Goal: Book appointment/travel/reservation

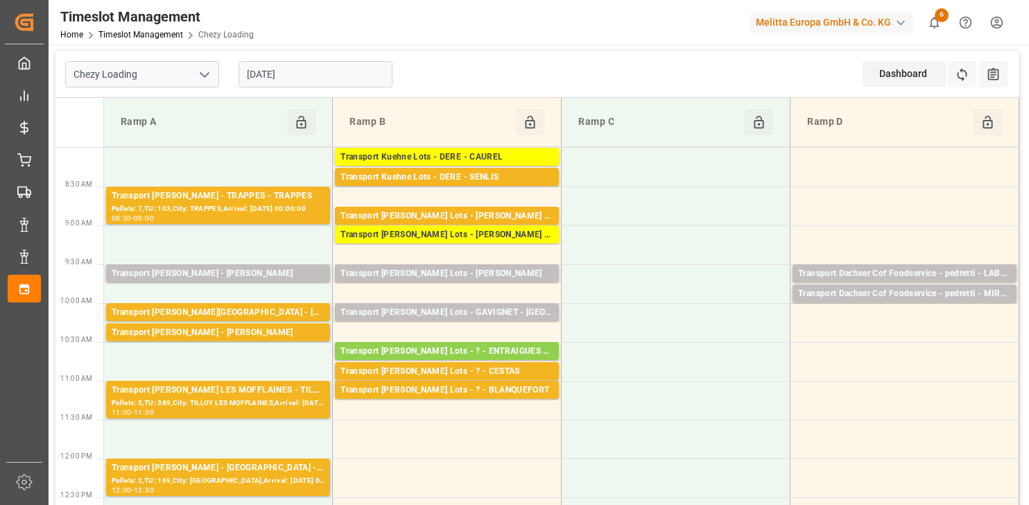
click at [321, 56] on div "[DATE]" at bounding box center [315, 74] width 173 height 46
click at [321, 78] on input "[DATE]" at bounding box center [316, 74] width 154 height 26
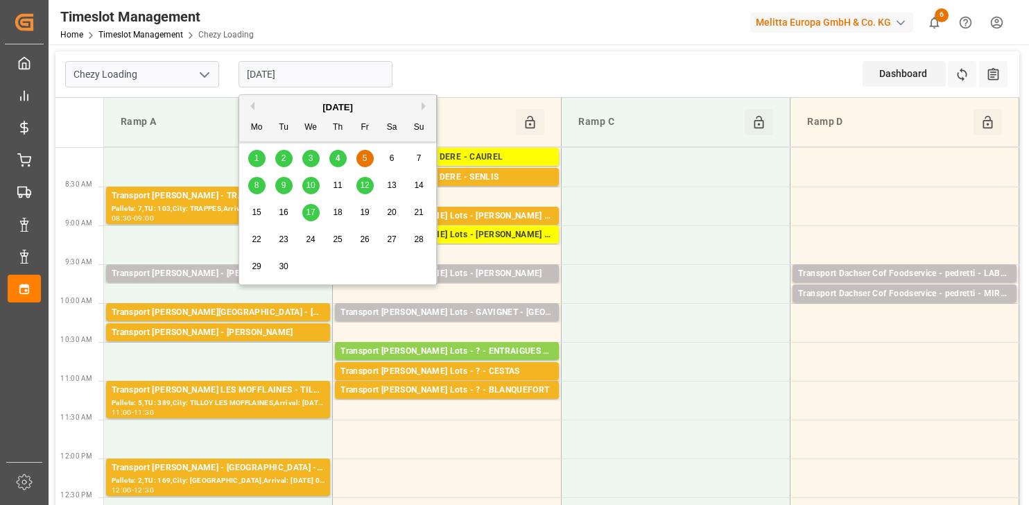
click at [338, 153] on span "4" at bounding box center [338, 158] width 5 height 10
type input "[DATE]"
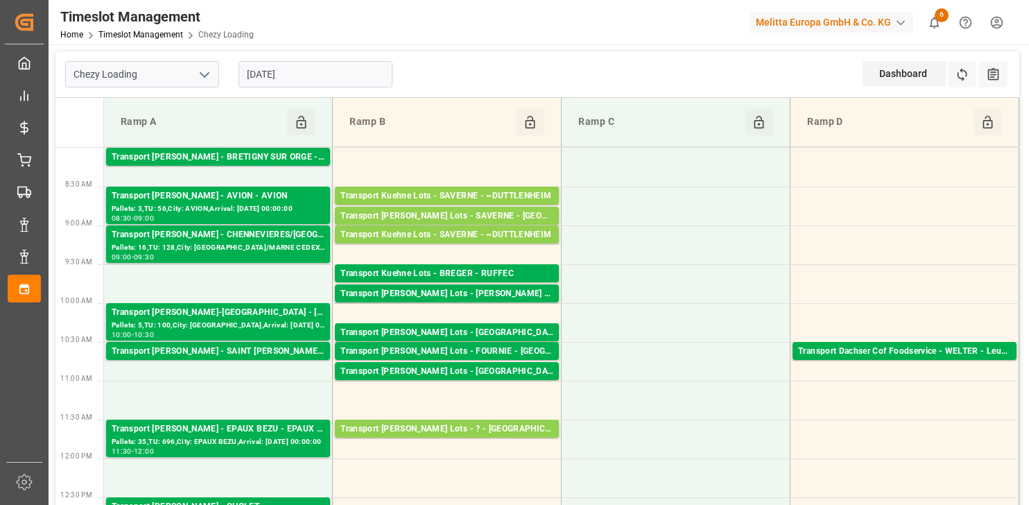
click at [655, 175] on td at bounding box center [676, 167] width 229 height 39
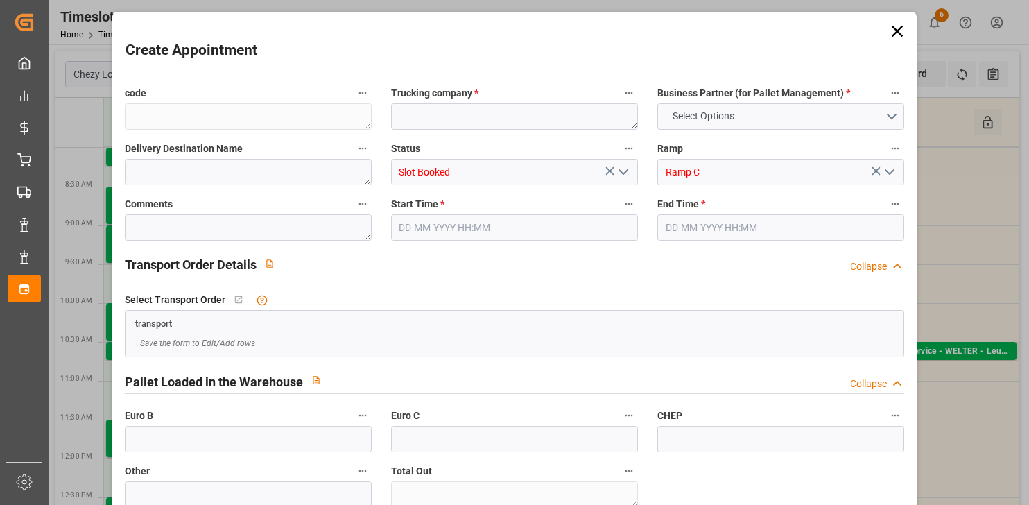
type input "0"
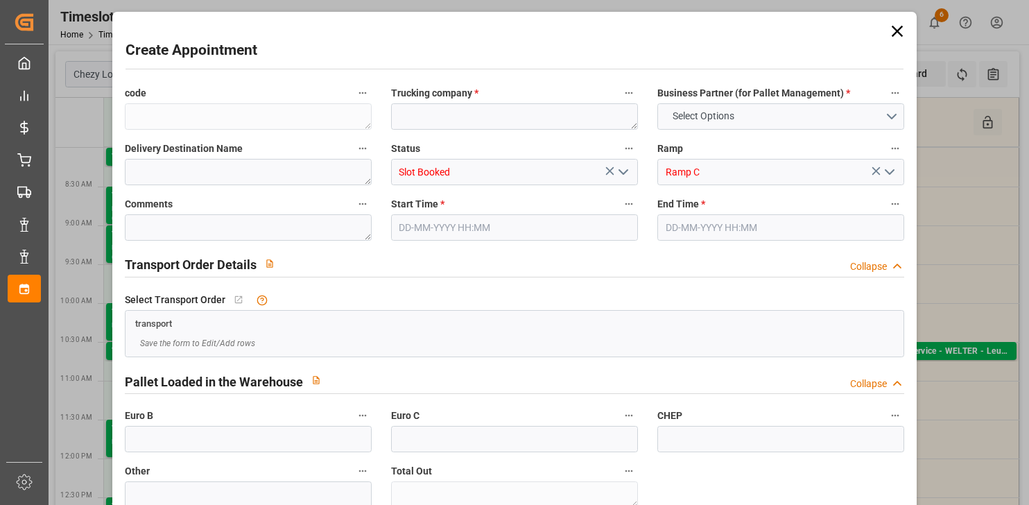
type input "0"
type input "[DATE] 08:00"
type input "[DATE] 08:30"
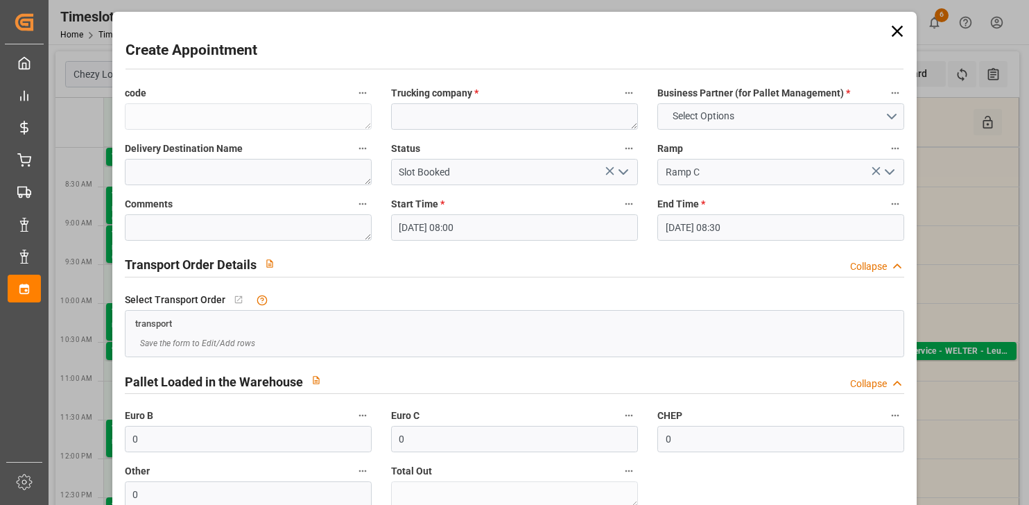
click at [519, 95] on label "Trucking company *" at bounding box center [514, 93] width 247 height 19
click at [620, 95] on button "Trucking company *" at bounding box center [629, 93] width 18 height 18
click at [462, 112] on div at bounding box center [514, 252] width 1029 height 505
click at [420, 119] on textarea at bounding box center [514, 116] width 247 height 26
type textarea "p"
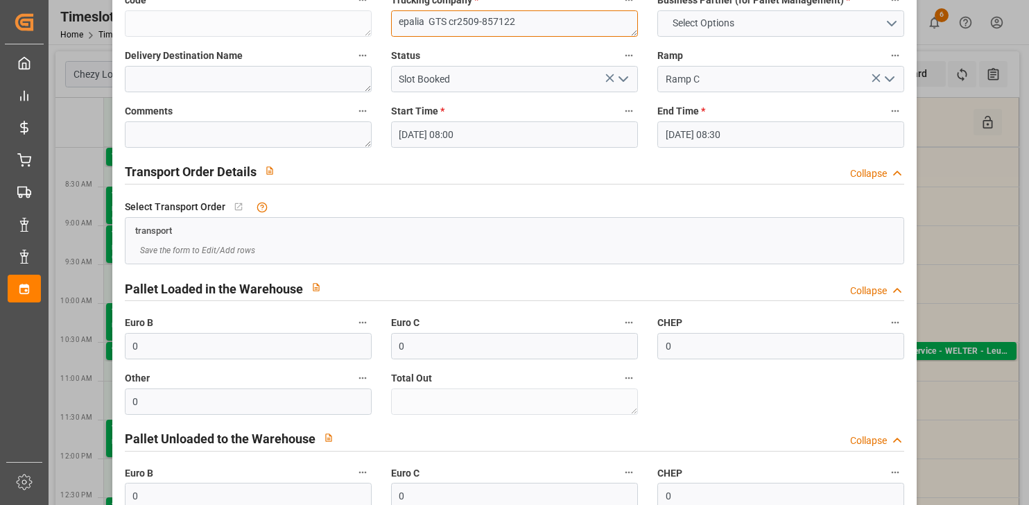
scroll to position [173, 0]
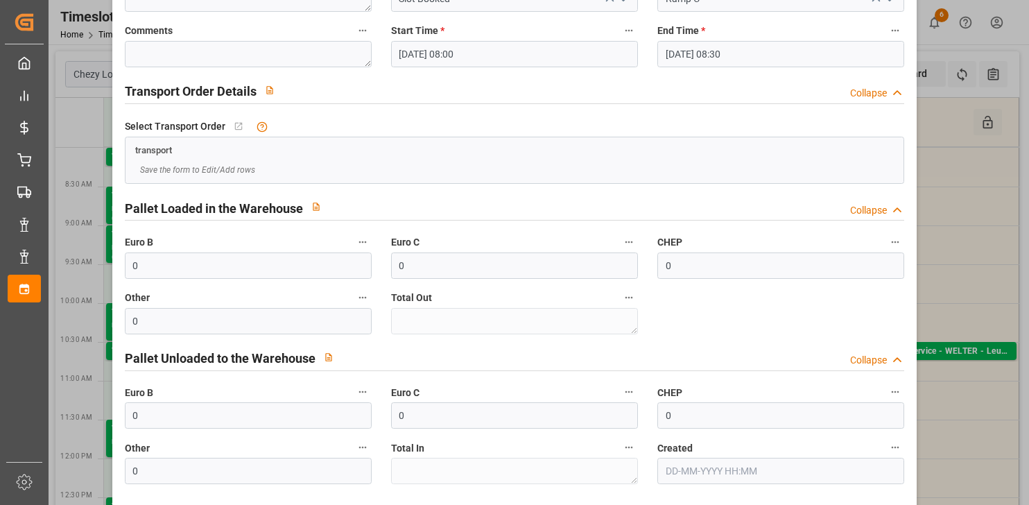
type textarea "epalia GTS cr2509-857122"
drag, startPoint x: 154, startPoint y: 411, endPoint x: 26, endPoint y: 395, distance: 129.3
click at [24, 397] on body "Created by potrace 1.15, written by [PERSON_NAME] [DATE]-[DATE] Created by potr…" at bounding box center [514, 252] width 1029 height 505
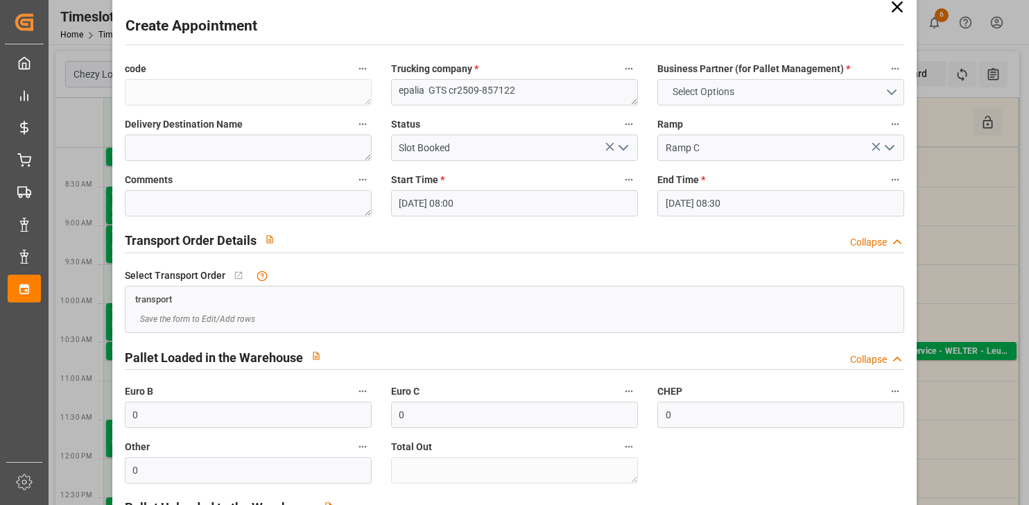
scroll to position [0, 0]
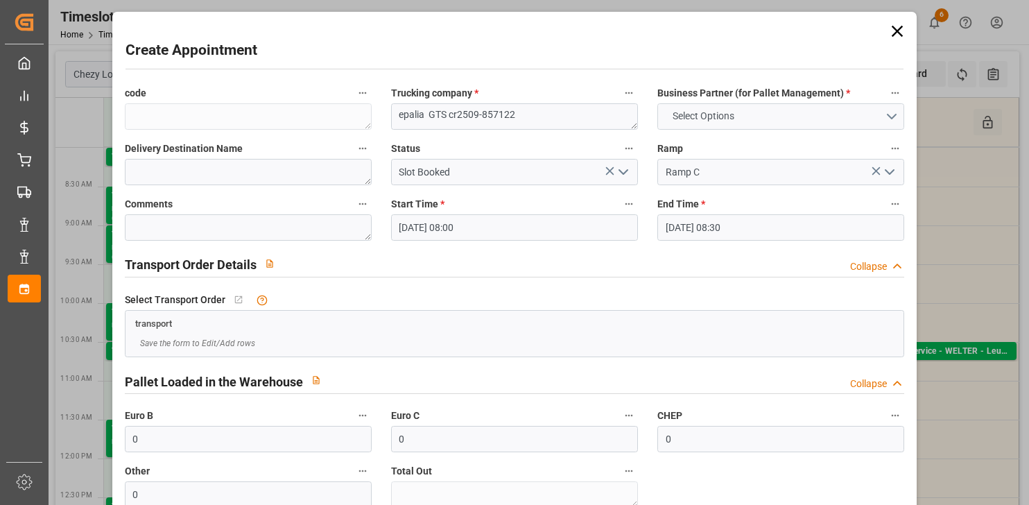
type input "495"
click at [756, 111] on button "Select Options" at bounding box center [780, 116] width 247 height 26
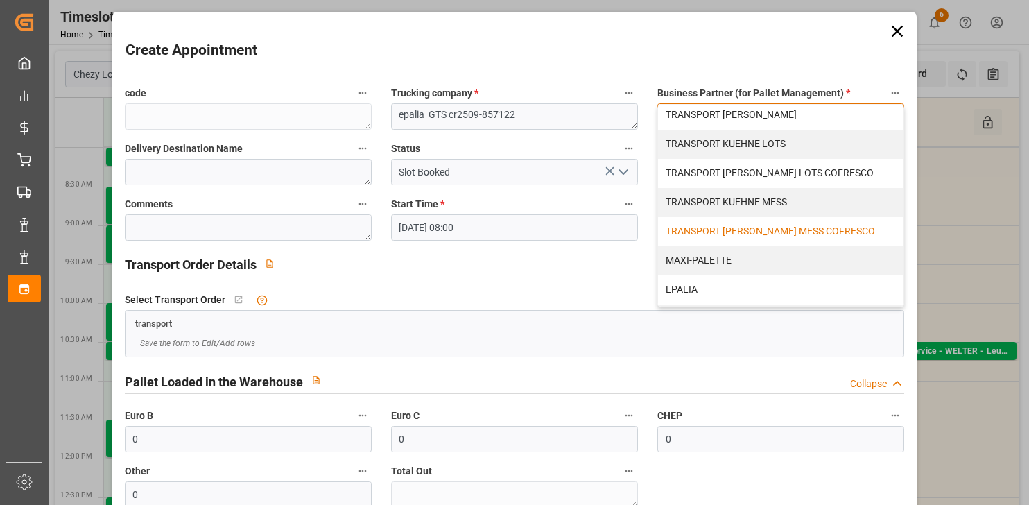
scroll to position [120, 0]
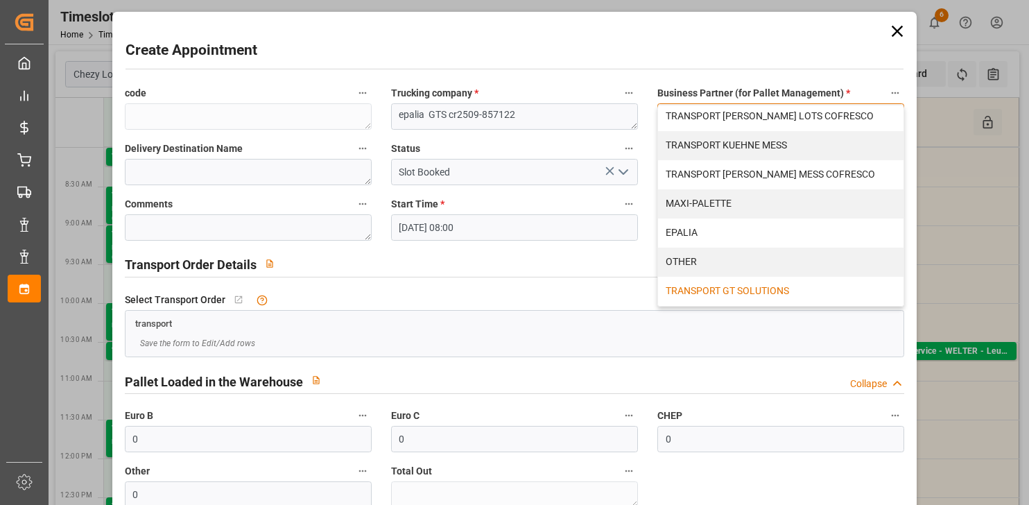
click at [741, 283] on div "TRANSPORT GT SOLUTIONS" at bounding box center [780, 291] width 245 height 29
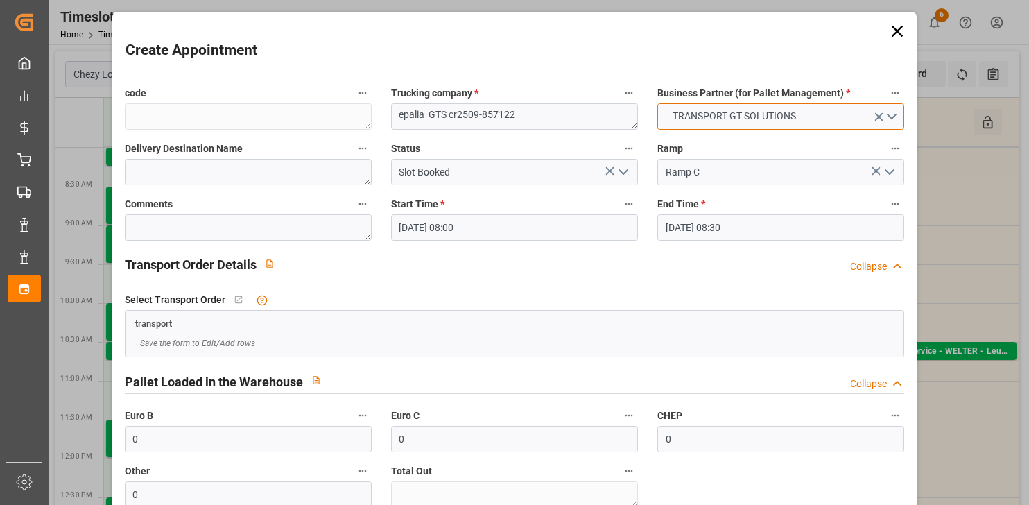
scroll to position [233, 0]
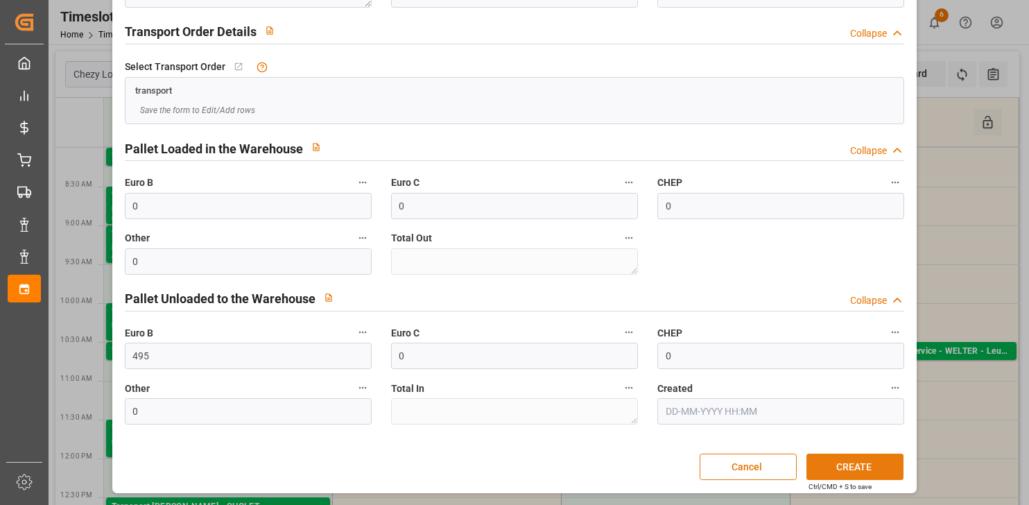
click at [812, 468] on button "CREATE" at bounding box center [854, 466] width 97 height 26
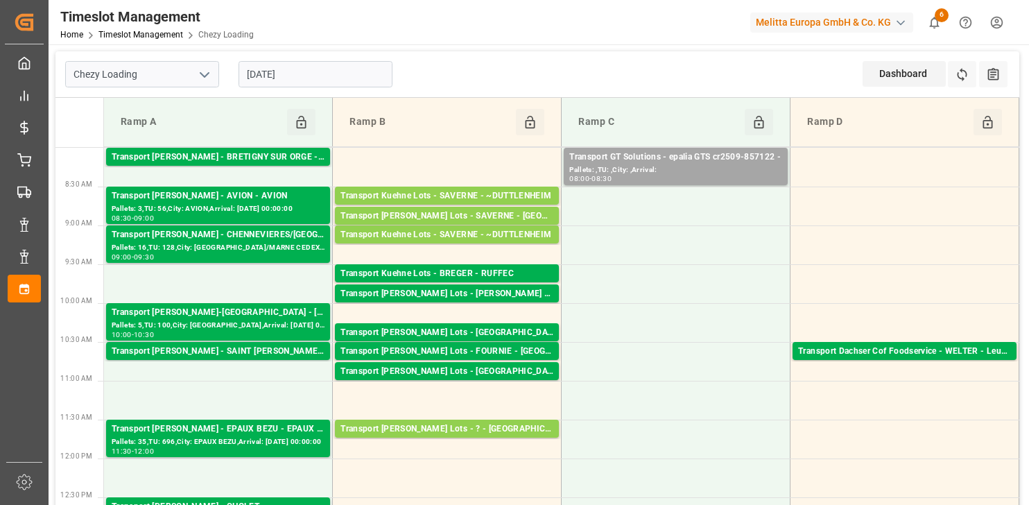
click at [306, 67] on input "[DATE]" at bounding box center [316, 74] width 154 height 26
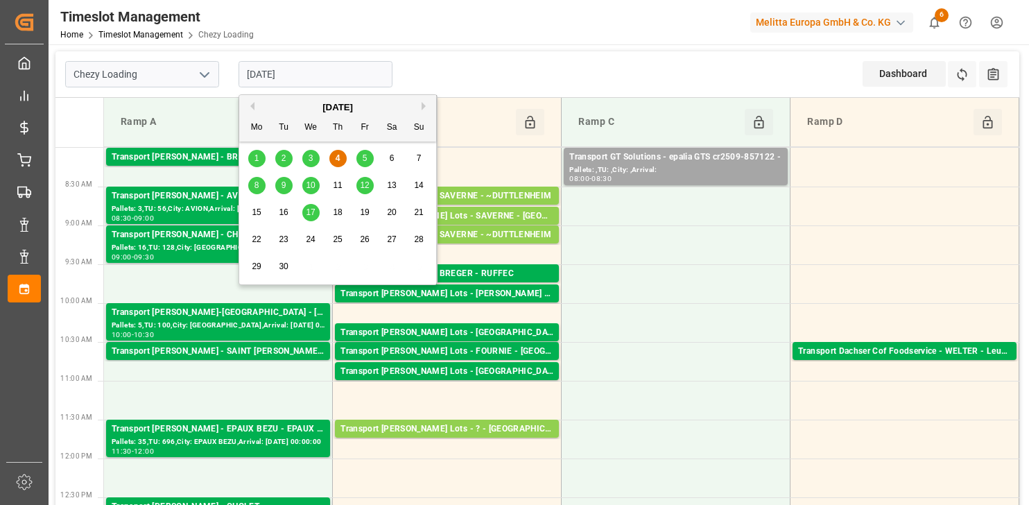
click at [369, 150] on div "5" at bounding box center [364, 158] width 17 height 17
type input "[DATE]"
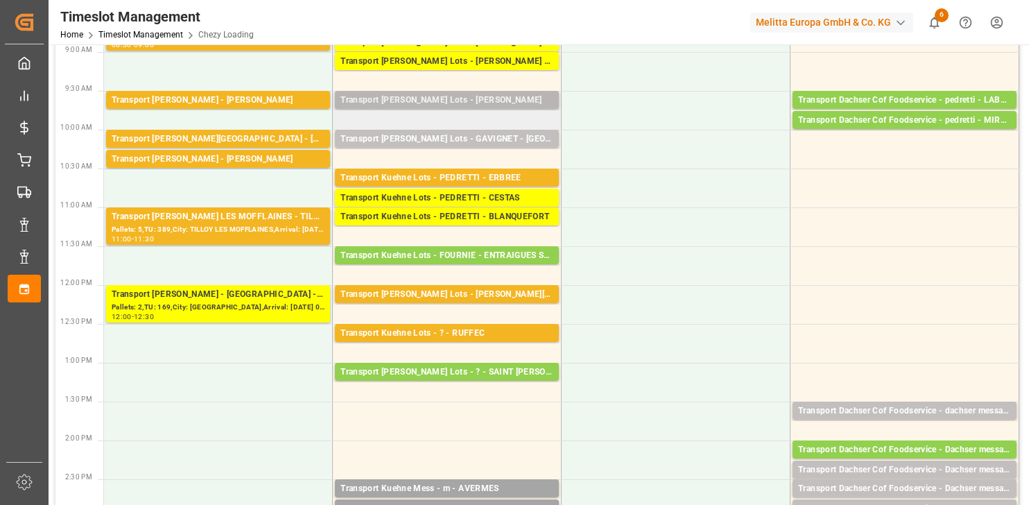
scroll to position [0, 0]
